Goal: Use online tool/utility: Find specific fact

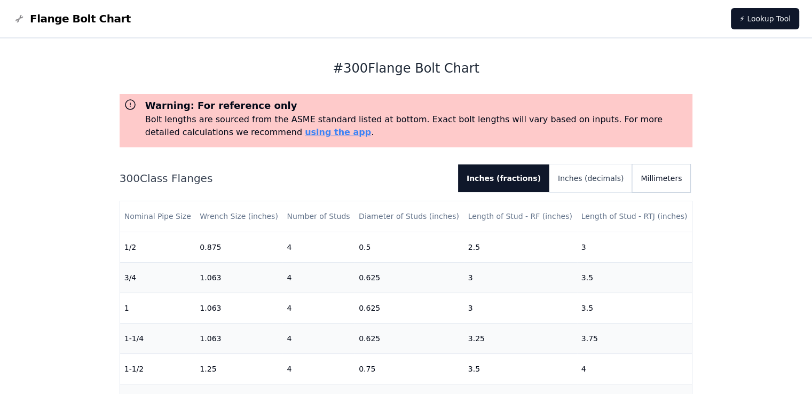
click at [664, 184] on button "Millimeters" at bounding box center [661, 178] width 58 height 28
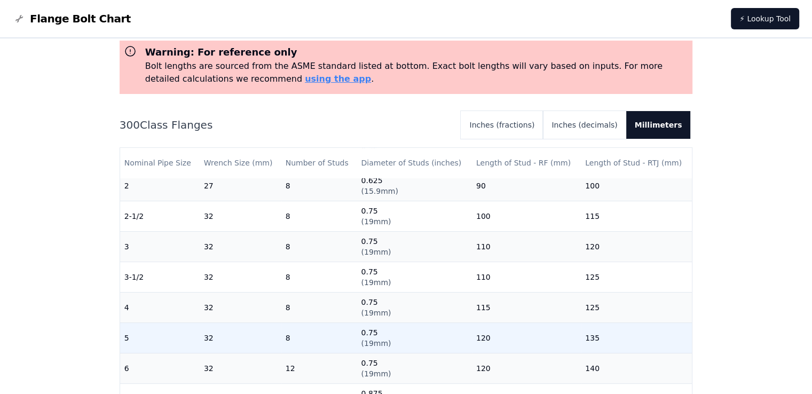
scroll to position [107, 0]
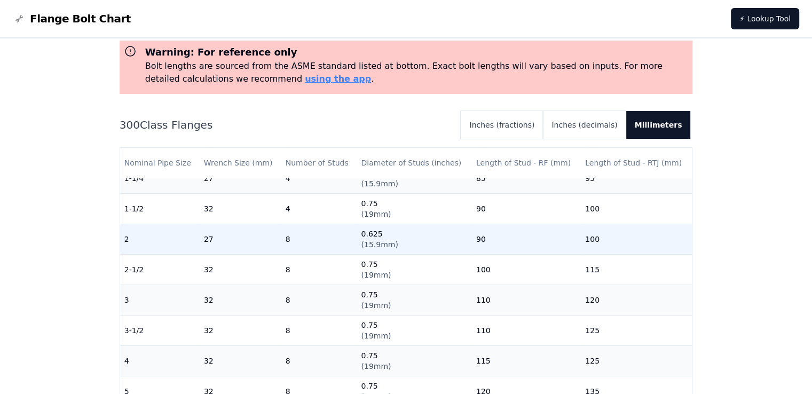
click at [581, 236] on td "100" at bounding box center [636, 239] width 111 height 30
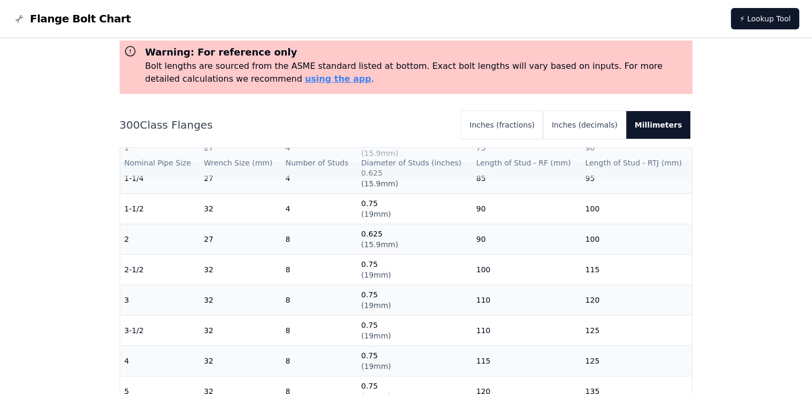
click at [653, 163] on th "Length of Stud - RTJ (mm)" at bounding box center [636, 163] width 111 height 30
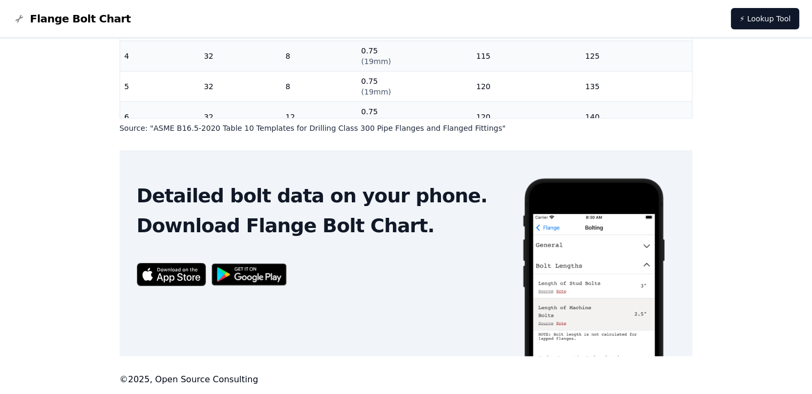
scroll to position [0, 0]
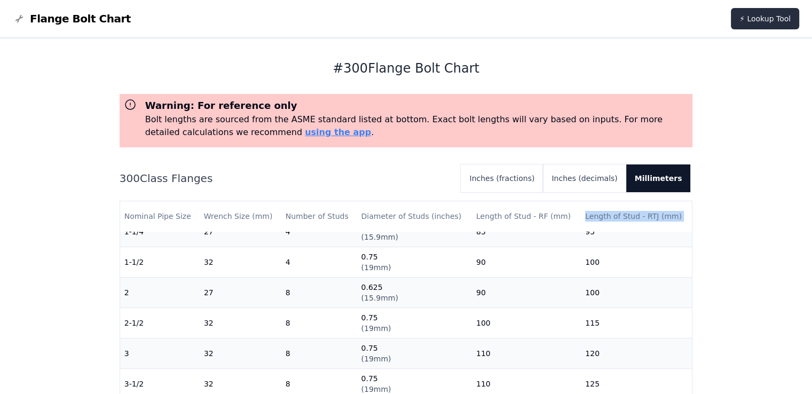
click at [749, 15] on link "⚡ Lookup Tool" at bounding box center [765, 18] width 68 height 21
